Goal: Task Accomplishment & Management: Manage account settings

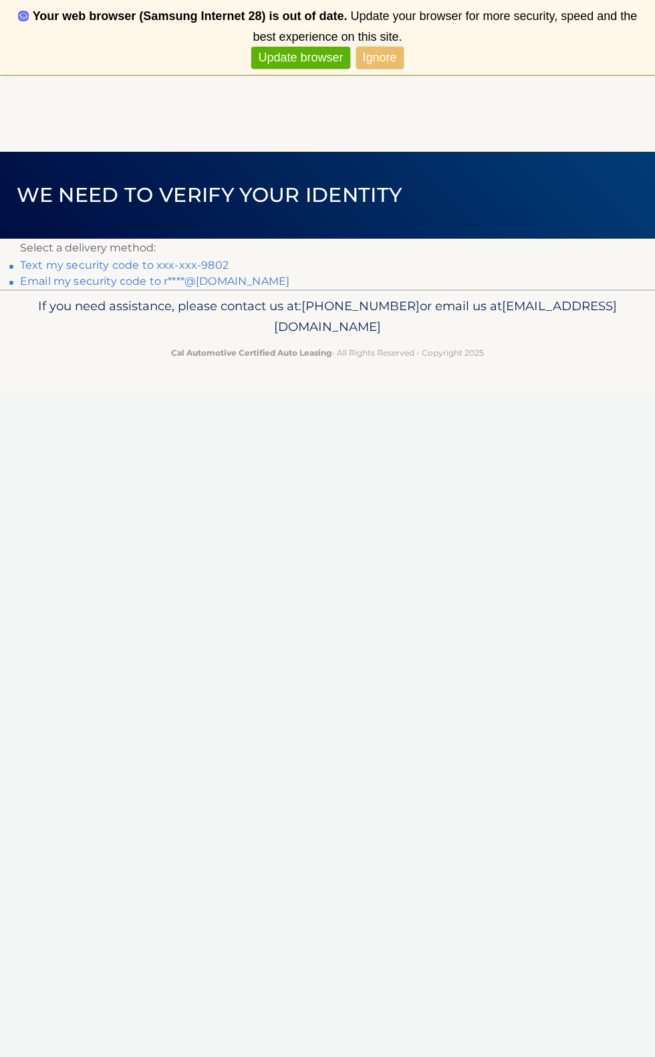
click at [145, 267] on link "Text my security code to xxx-xxx-9802" at bounding box center [124, 265] width 209 height 13
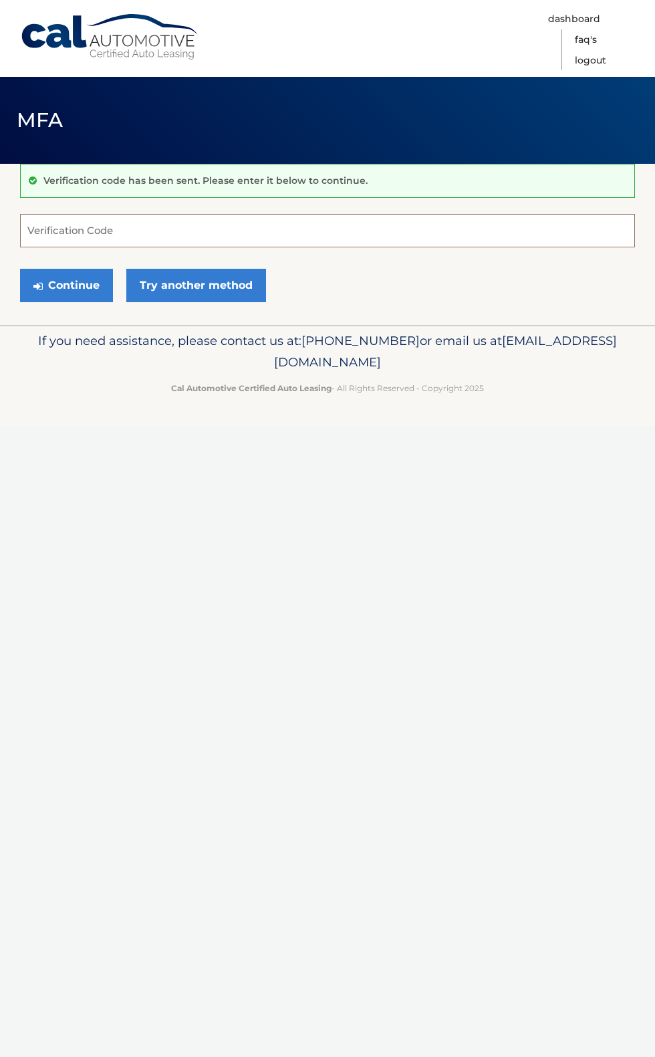
click at [96, 231] on input "Verification Code" at bounding box center [327, 230] width 615 height 33
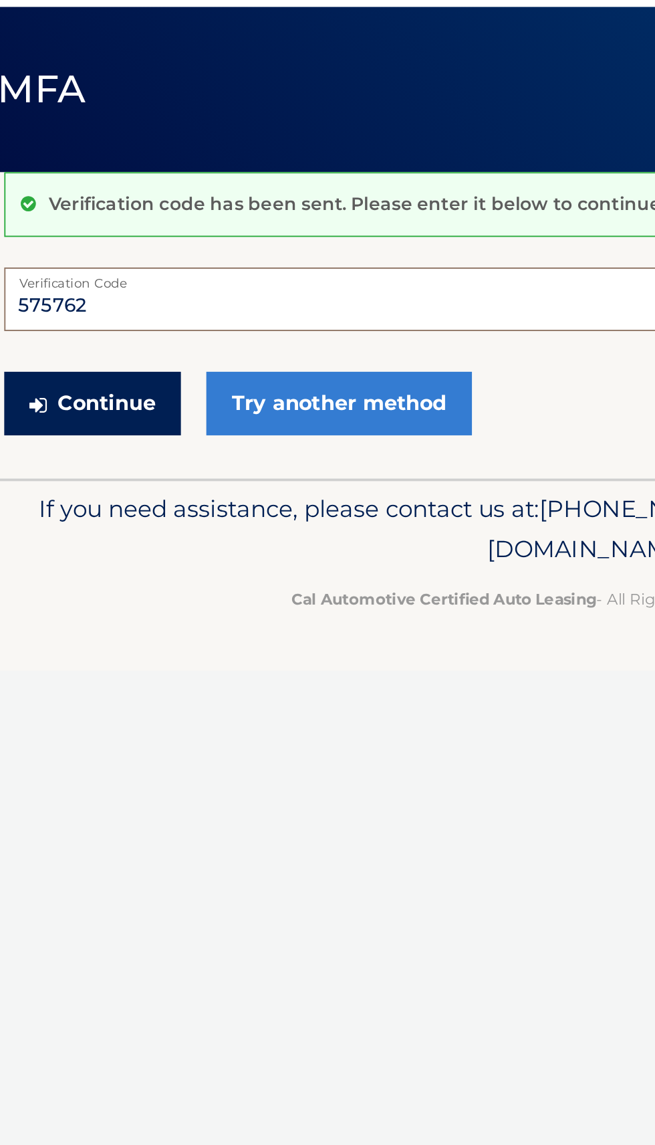
type input "575762"
click at [72, 292] on button "Continue" at bounding box center [66, 285] width 93 height 33
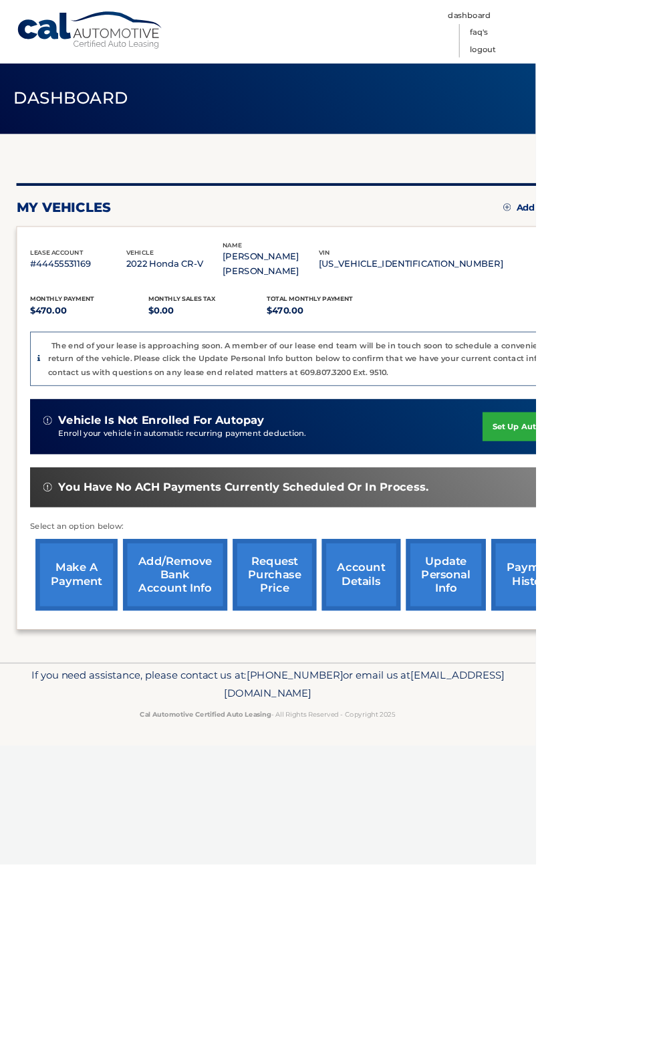
click at [66, 747] on link "make a payment" at bounding box center [93, 703] width 100 height 88
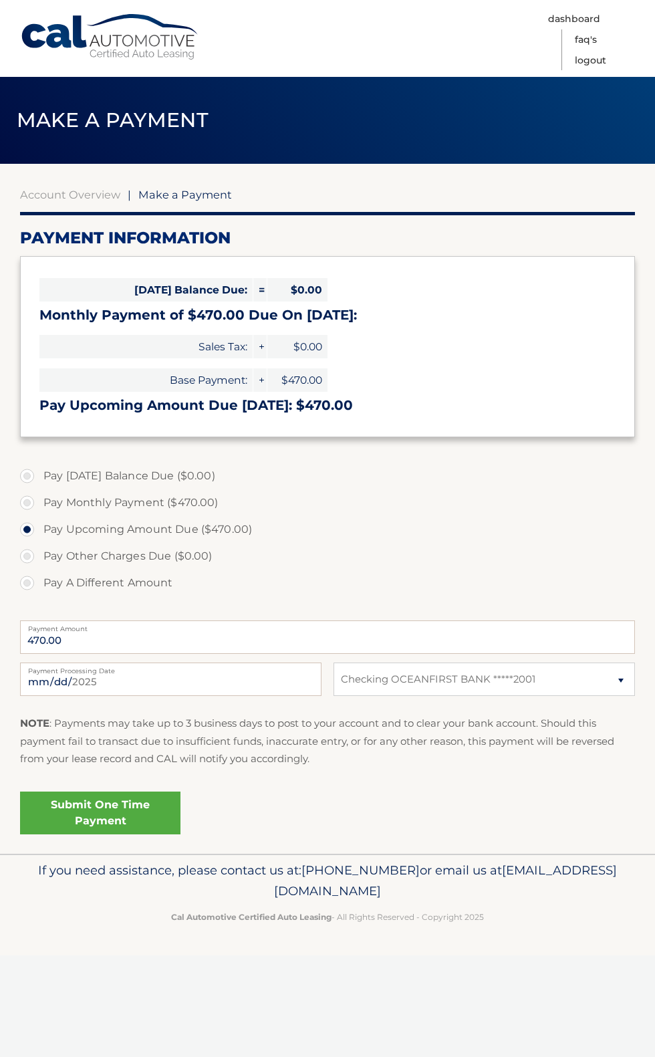
select select "MjYyMWI2MWItODllMy00NWFlLWJhM2EtMDE1NWU0MDVkZDUw"
click at [86, 834] on link "Submit One Time Payment" at bounding box center [100, 813] width 160 height 43
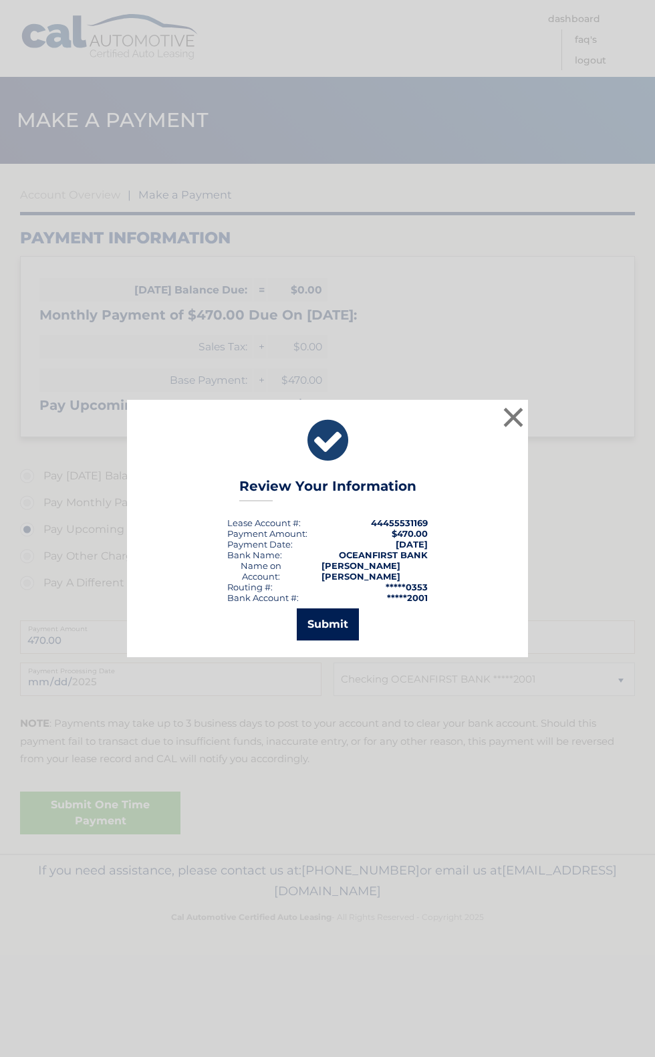
click at [315, 641] on button "Submit" at bounding box center [328, 624] width 62 height 32
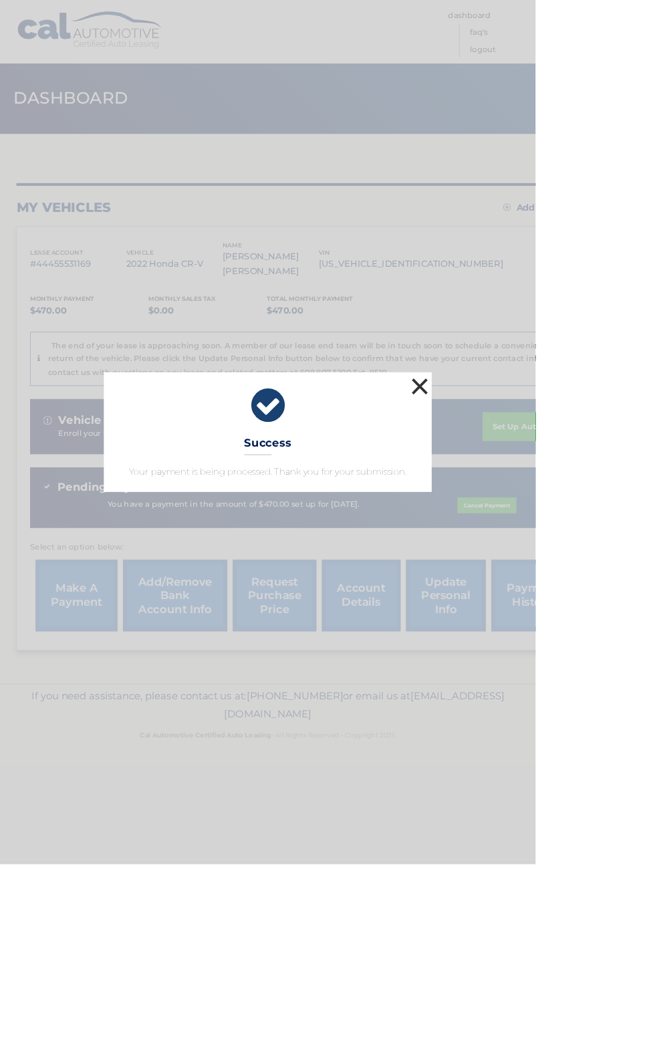
click at [527, 486] on button "×" at bounding box center [513, 472] width 27 height 27
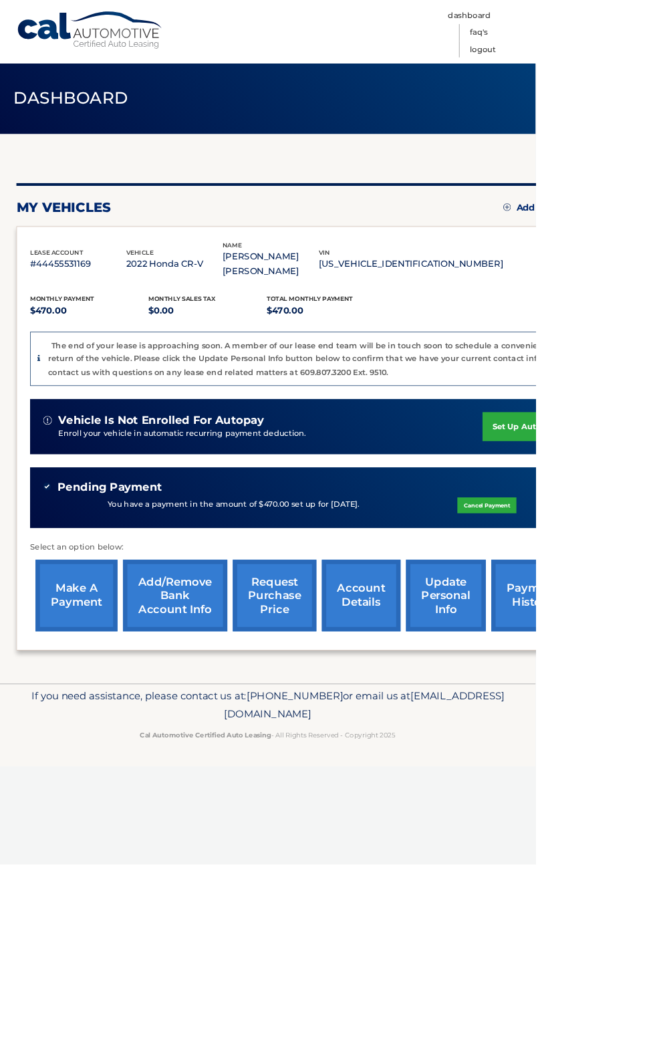
click at [364, 772] on link "request purchase price" at bounding box center [336, 729] width 102 height 88
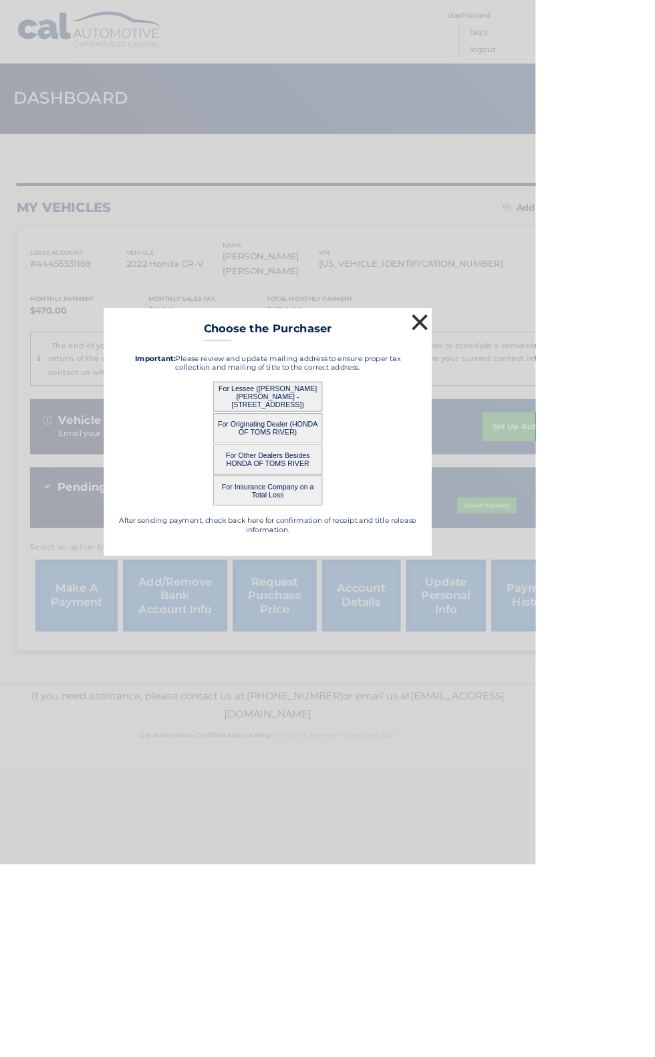
click at [527, 408] on button "×" at bounding box center [513, 394] width 27 height 27
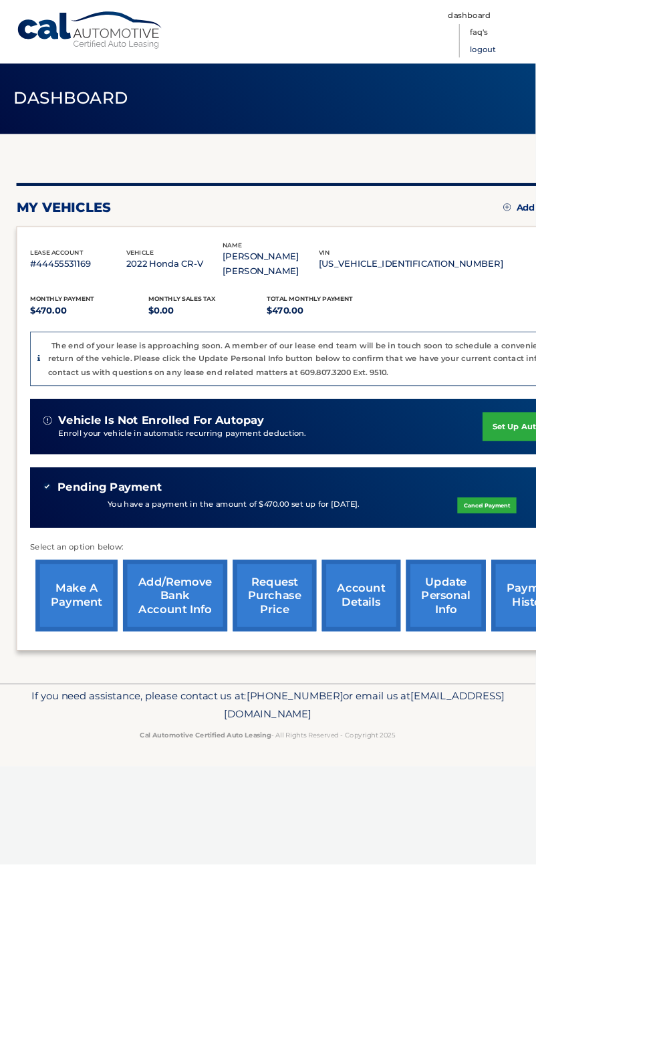
click at [606, 68] on link "Logout" at bounding box center [590, 60] width 31 height 21
